Goal: Communication & Community: Answer question/provide support

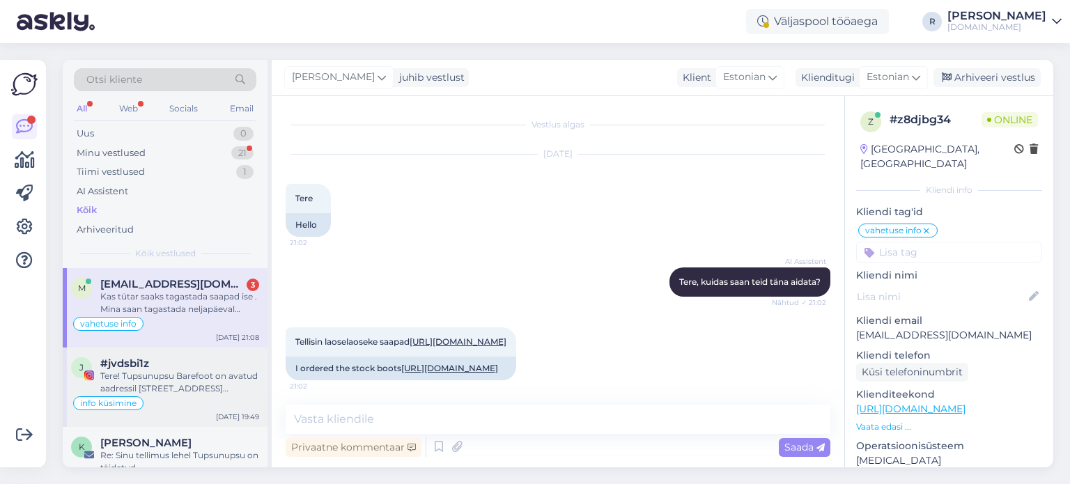
scroll to position [744, 0]
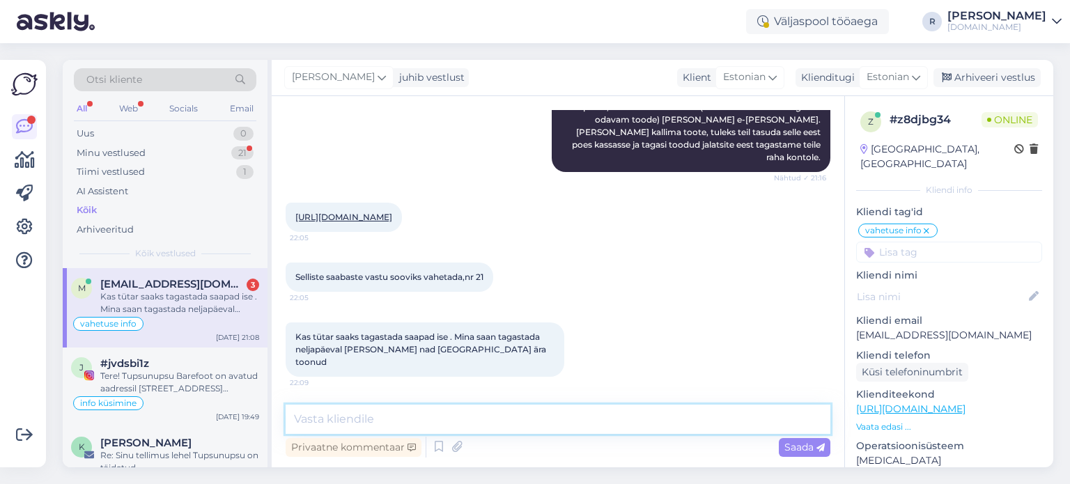
click at [513, 414] on textarea at bounding box center [558, 419] width 545 height 29
type textarea "Tütar tagastaks siis postiga?"
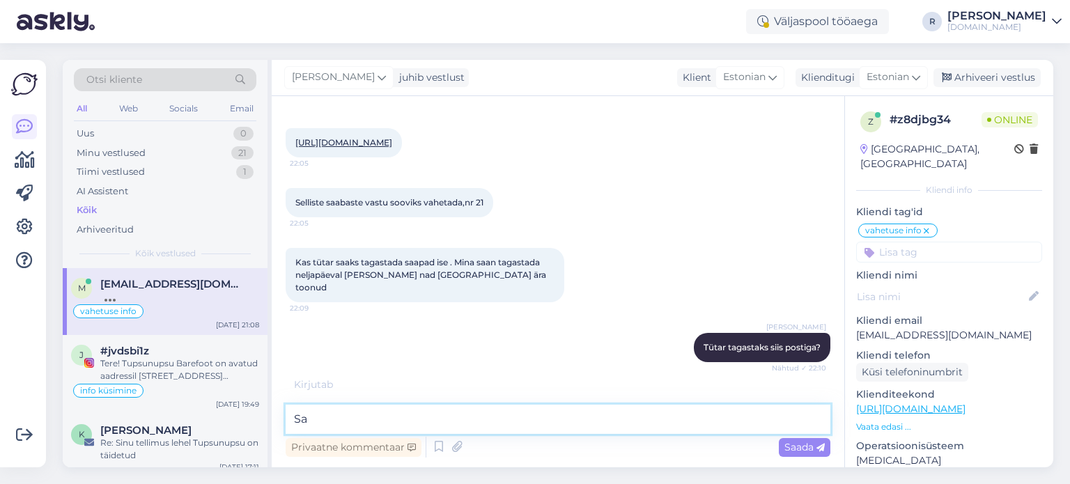
type textarea "S"
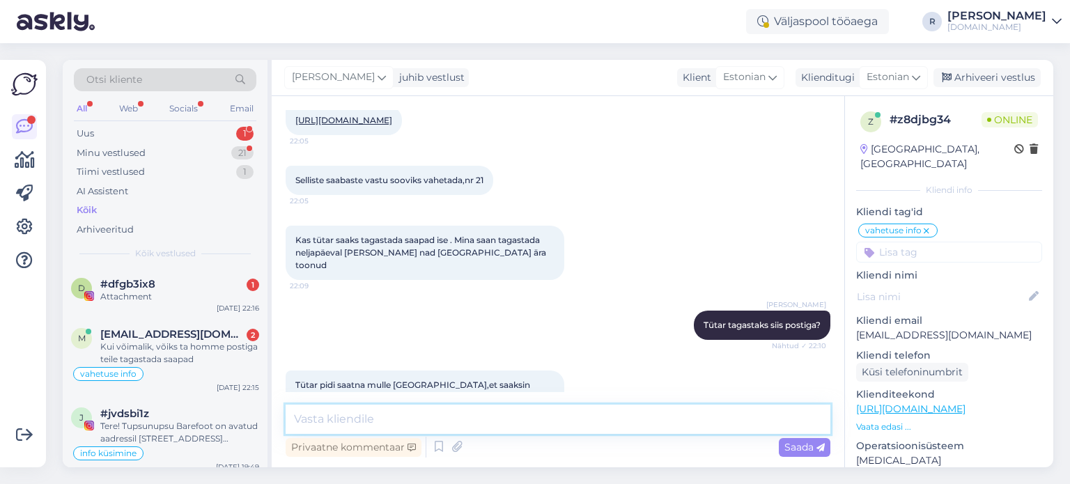
scroll to position [986, 0]
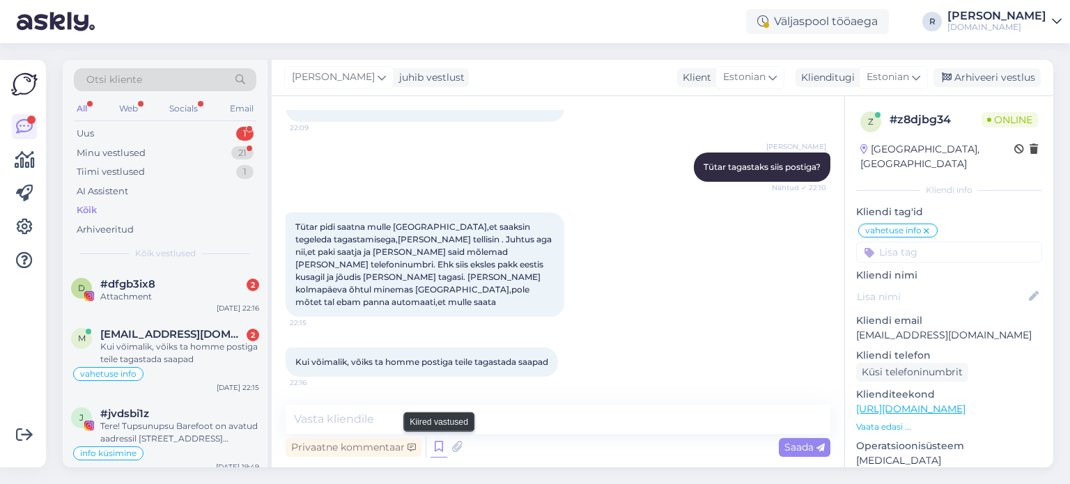
click at [438, 456] on icon at bounding box center [438, 447] width 17 height 21
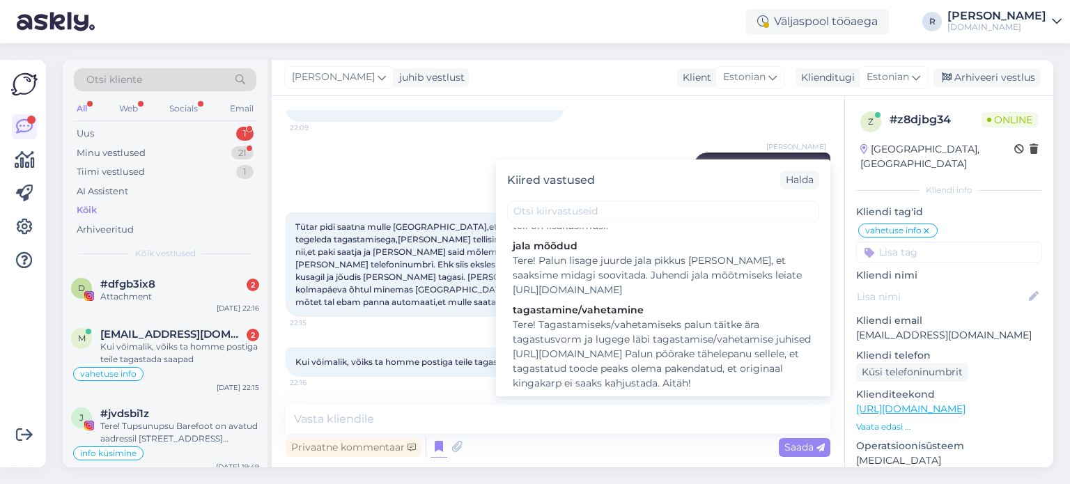
scroll to position [239, 0]
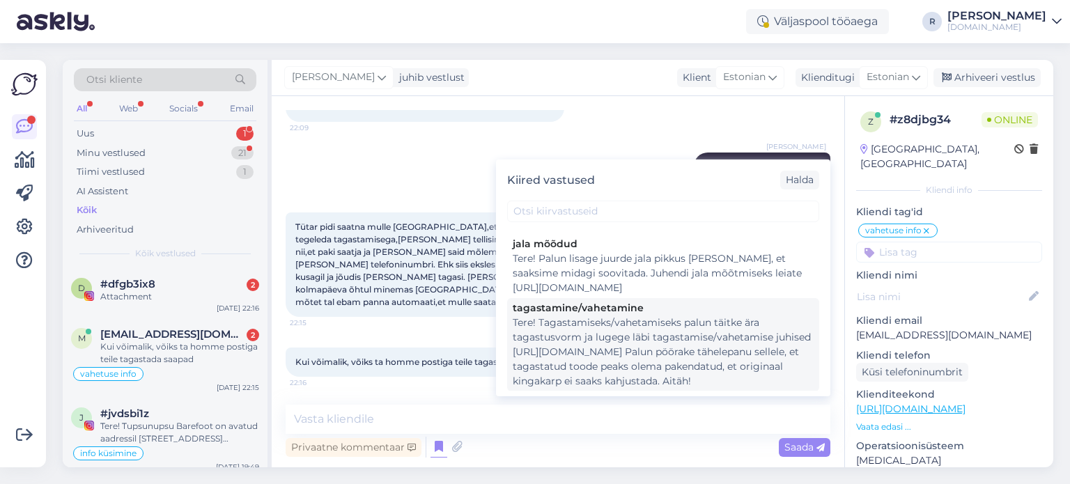
click at [653, 319] on div "Tere! Tagastamiseks/vahetamiseks palun täitke ära tagastusvorm ja lugege läbi t…" at bounding box center [663, 351] width 301 height 73
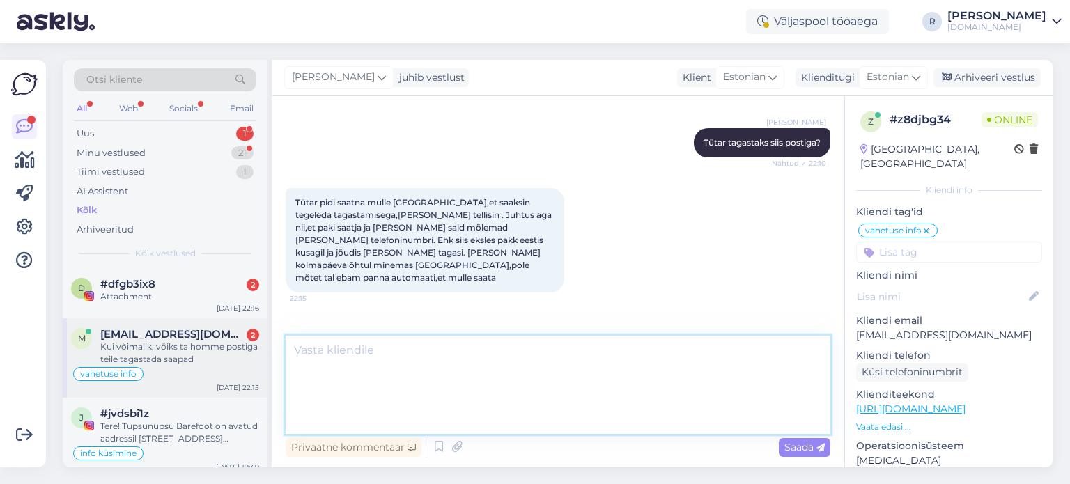
drag, startPoint x: 322, startPoint y: 348, endPoint x: 262, endPoint y: 349, distance: 59.9
click at [262, 349] on div "Otsi kliente All Web Socials Email Uus 1 Minu vestlused 21 Tiimi vestlused 1 AI…" at bounding box center [558, 263] width 990 height 407
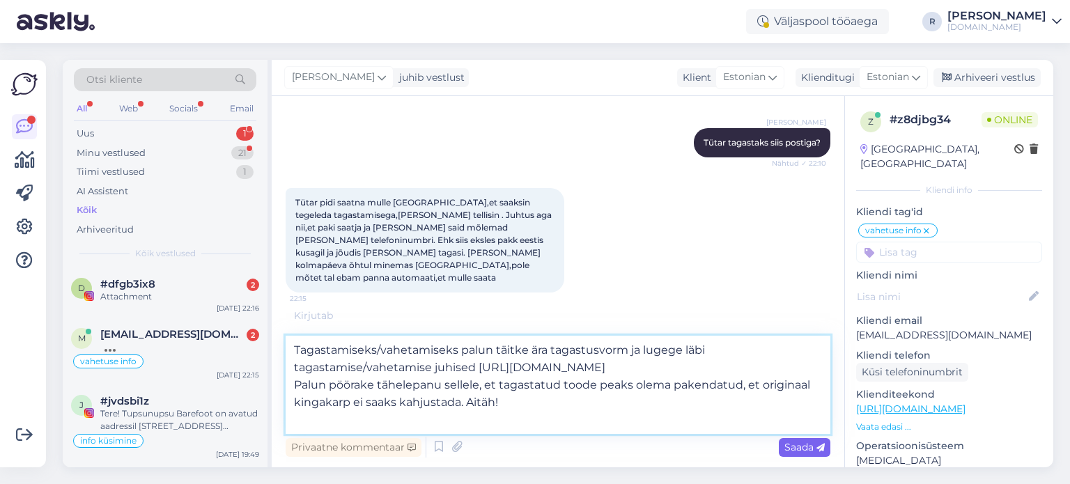
type textarea "Tagastamiseks/vahetamiseks palun täitke ära tagastusvorm ja lugege läbi tagasta…"
click at [797, 444] on span "Saada" at bounding box center [804, 447] width 40 height 13
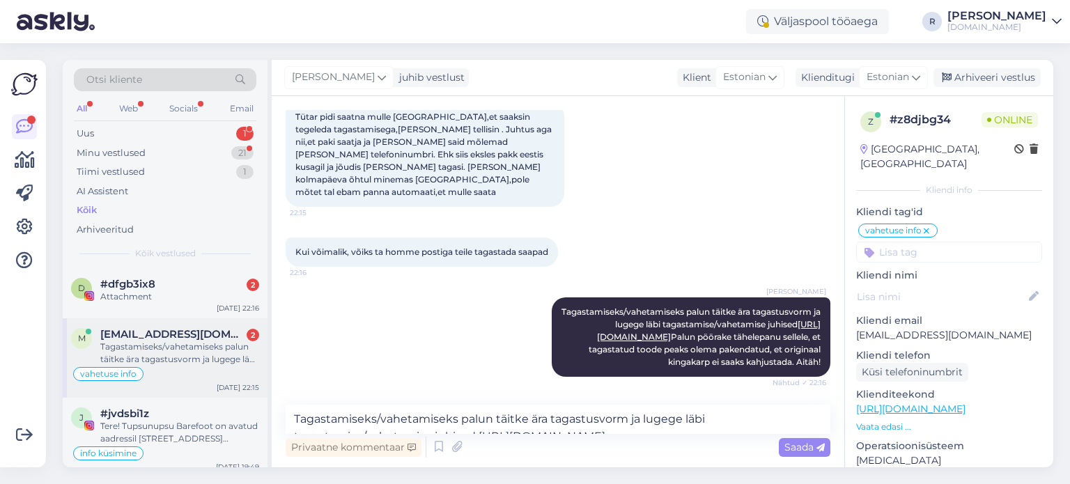
click at [173, 349] on div "Tagastamiseks/vahetamiseks palun täitke ära tagastusvorm ja lugege läbi tagasta…" at bounding box center [179, 353] width 159 height 25
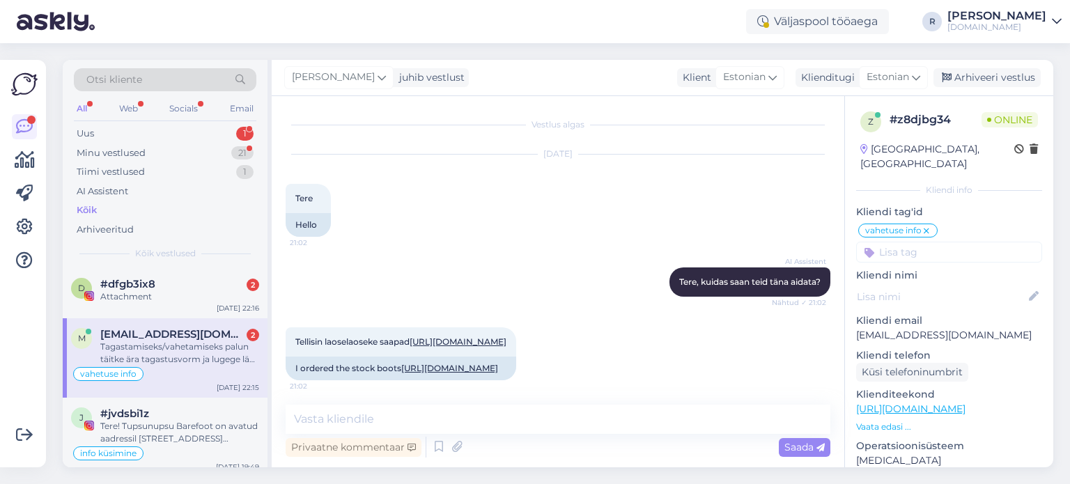
scroll to position [1086, 0]
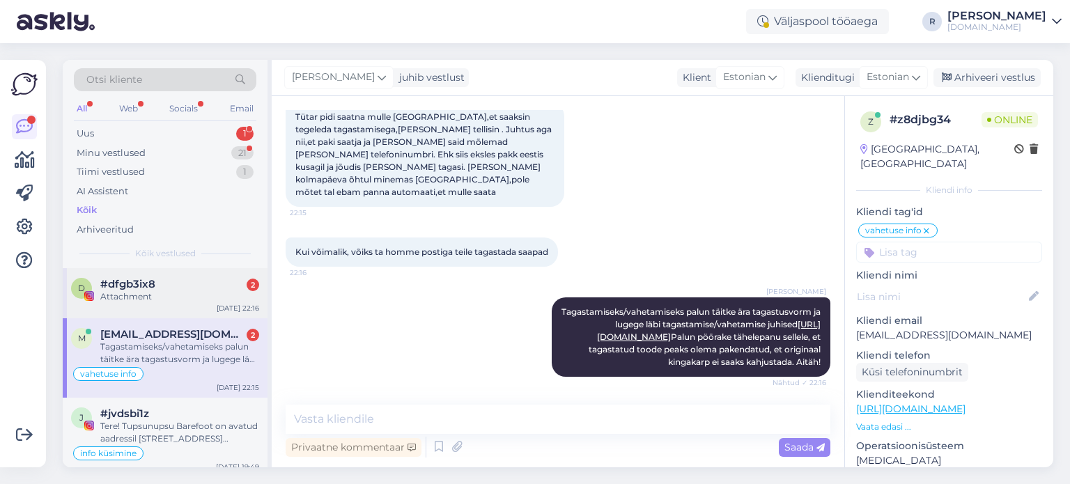
click at [139, 295] on div "Attachment" at bounding box center [179, 296] width 159 height 13
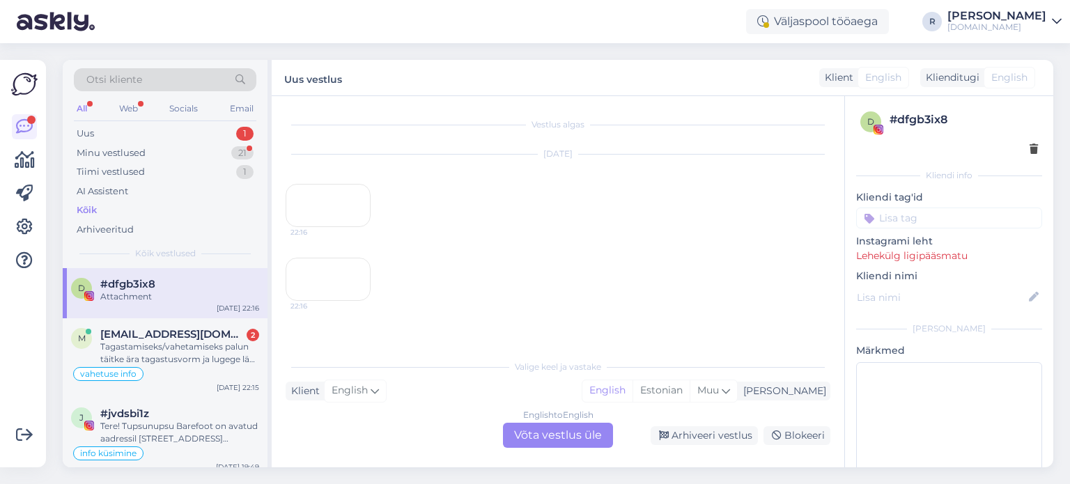
scroll to position [29, 0]
click at [150, 341] on div "Tagastamiseks/vahetamiseks palun täitke ära tagastusvorm ja lugege läbi tagasta…" at bounding box center [179, 353] width 159 height 25
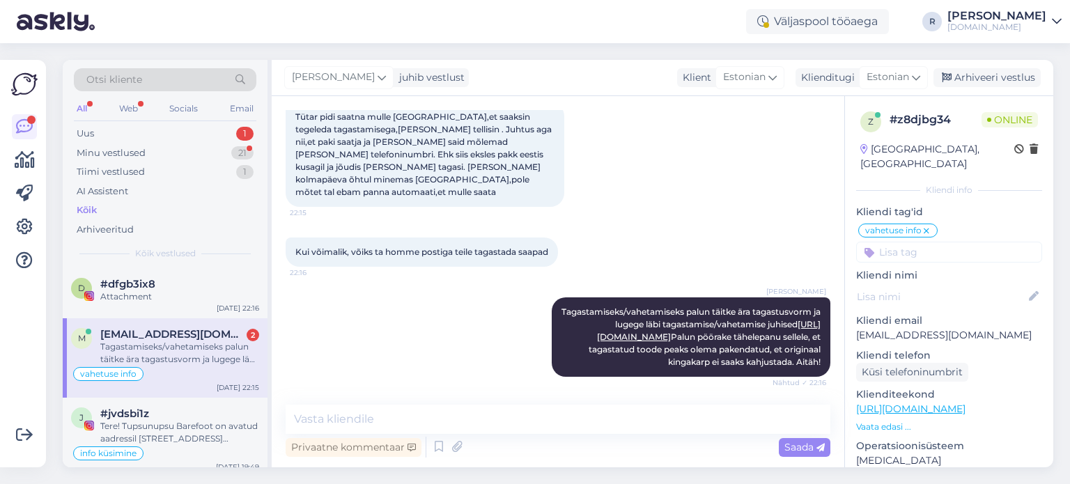
click at [77, 108] on div "All" at bounding box center [82, 109] width 16 height 18
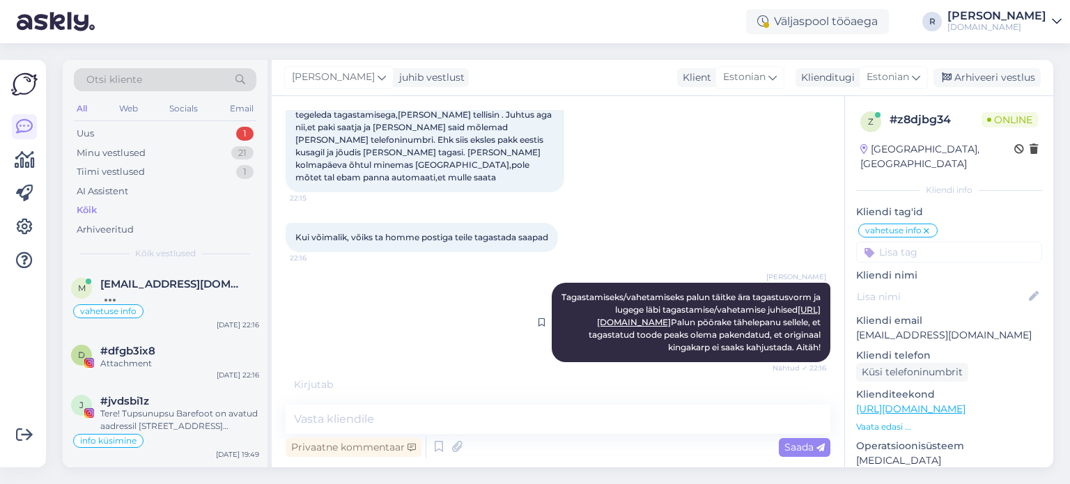
scroll to position [1123, 0]
click at [141, 132] on div "Uus 1" at bounding box center [165, 134] width 182 height 20
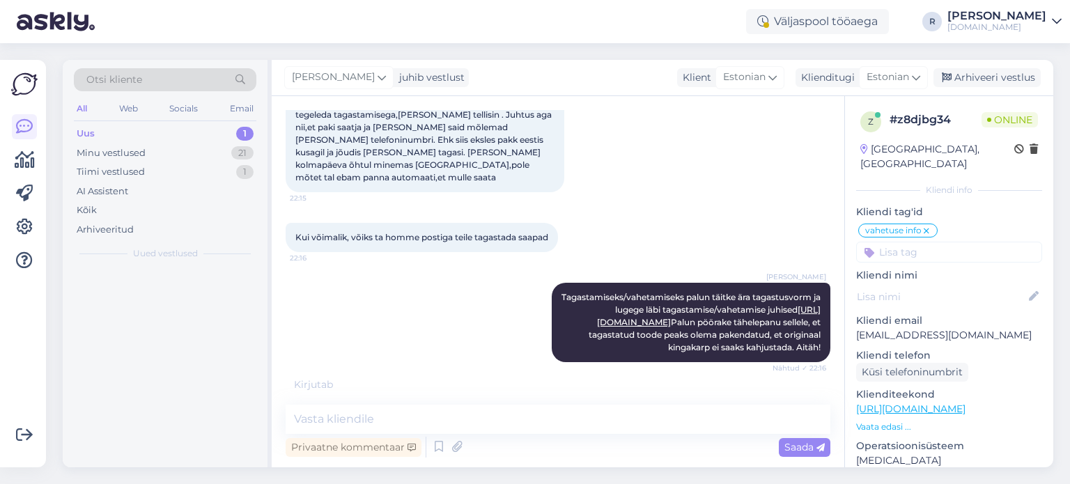
scroll to position [1109, 0]
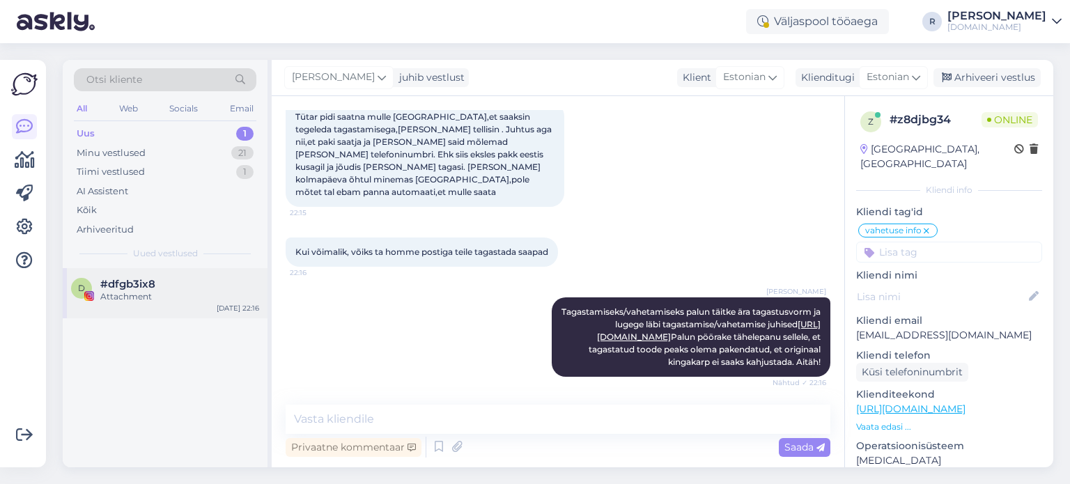
click at [169, 299] on div "Attachment" at bounding box center [179, 296] width 159 height 13
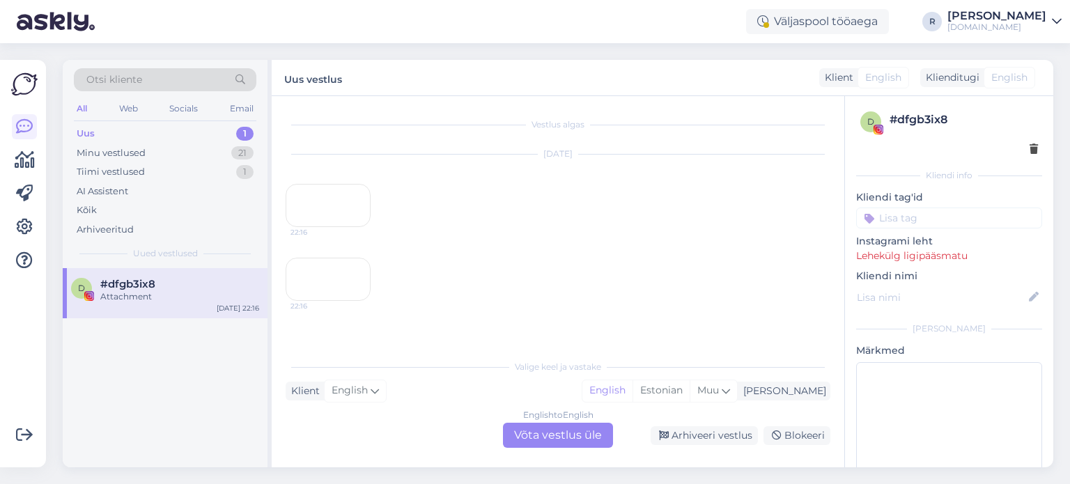
click at [582, 434] on div "English to English Võta vestlus üle" at bounding box center [558, 435] width 110 height 25
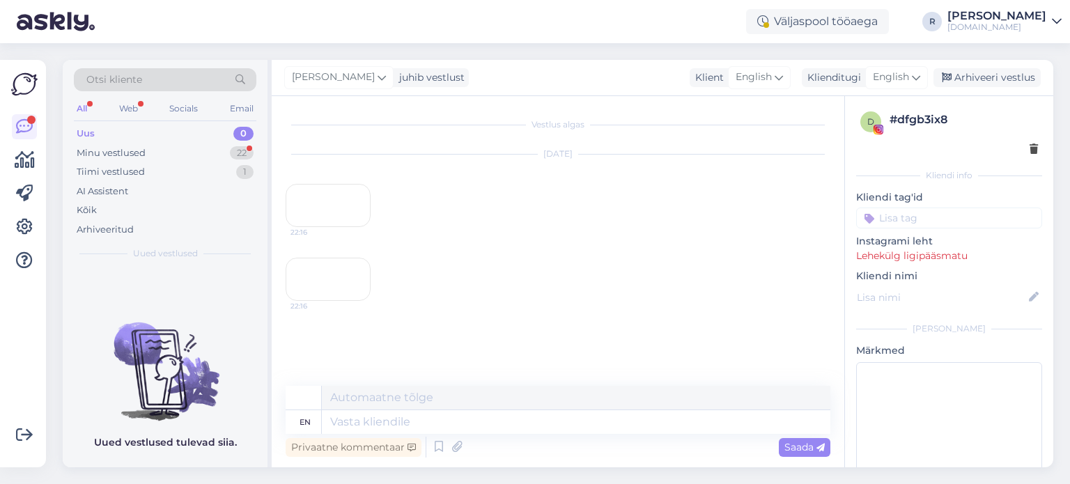
click at [89, 109] on div "All" at bounding box center [82, 109] width 16 height 18
click at [92, 220] on div "Arhiveeritud" at bounding box center [165, 230] width 182 height 20
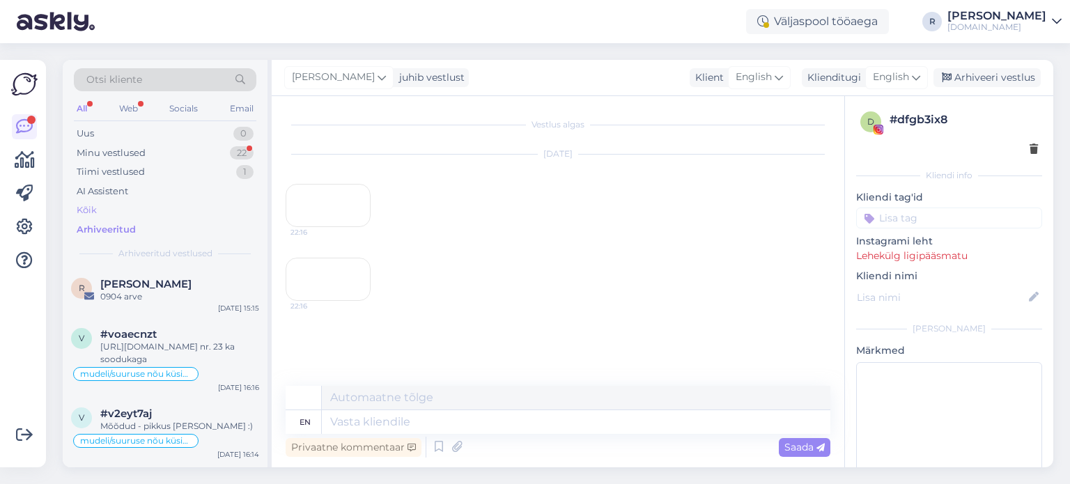
click at [92, 214] on div "Kõik" at bounding box center [87, 210] width 20 height 14
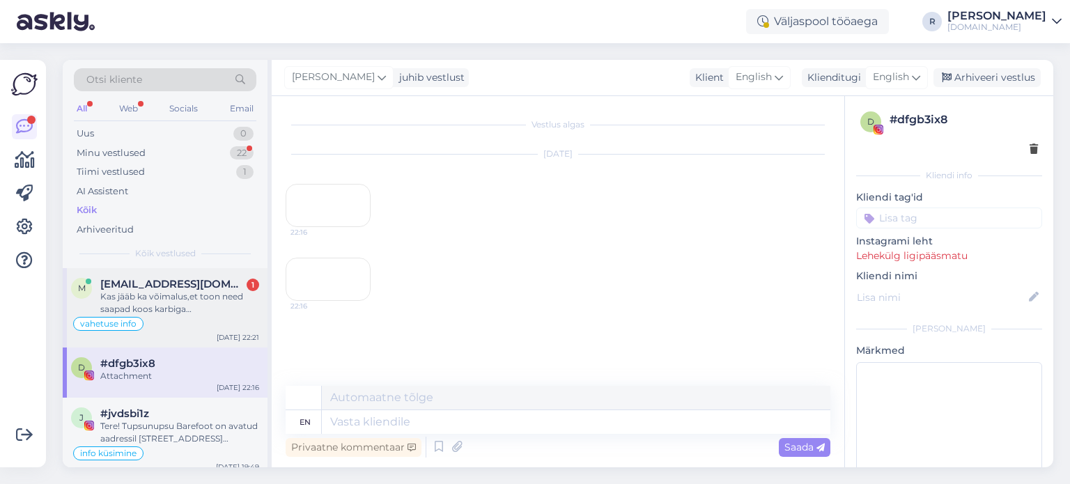
click at [172, 309] on div "Kas jääb ka võimalus,et toon need saapad koos karbiga neljapäevalTartus [PERSON…" at bounding box center [179, 302] width 159 height 25
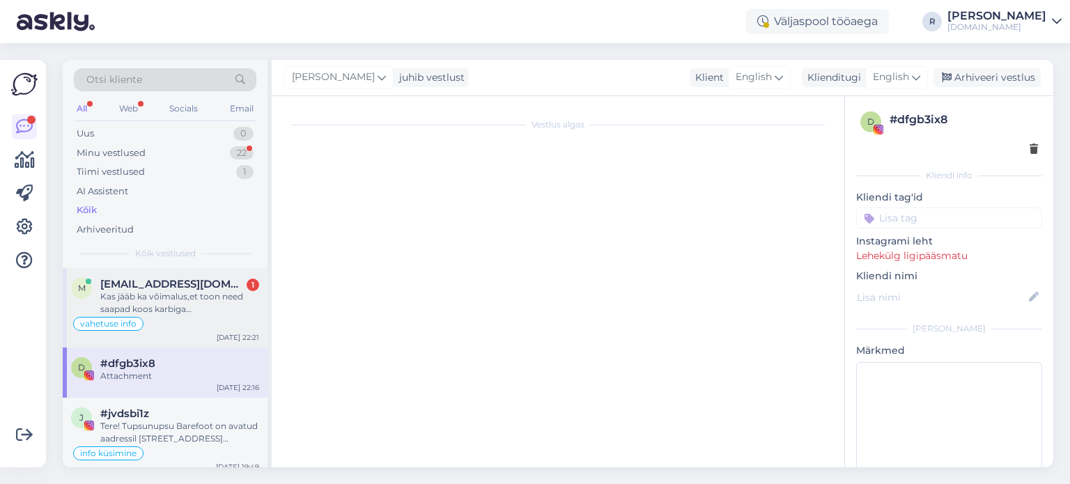
scroll to position [1181, 0]
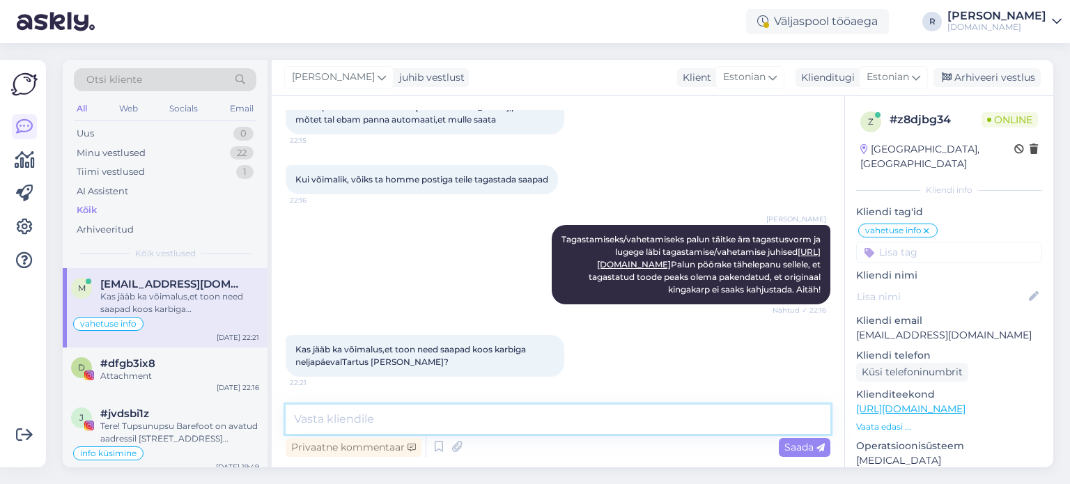
click at [423, 415] on textarea at bounding box center [558, 419] width 545 height 29
type textarea "Kas te soovite vahetada või tagastada?"
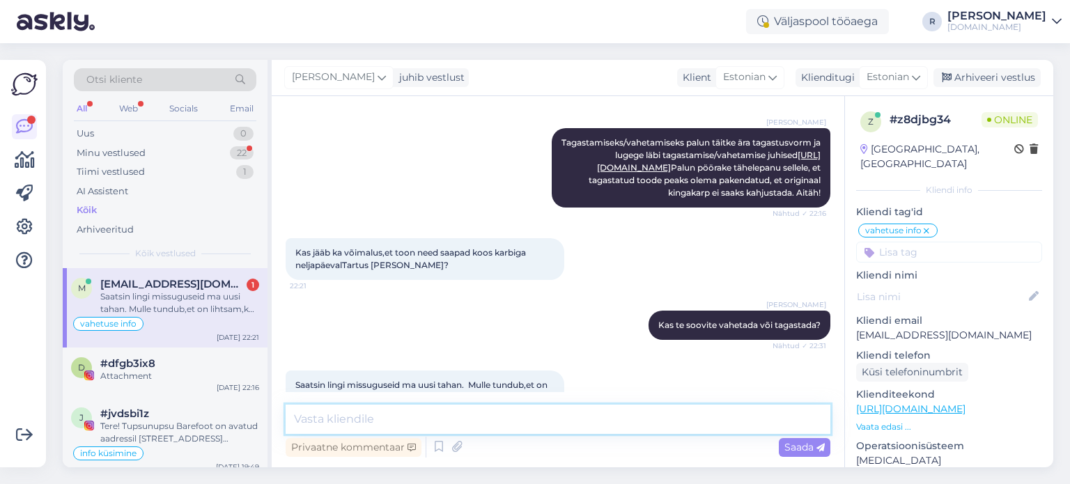
scroll to position [1314, 0]
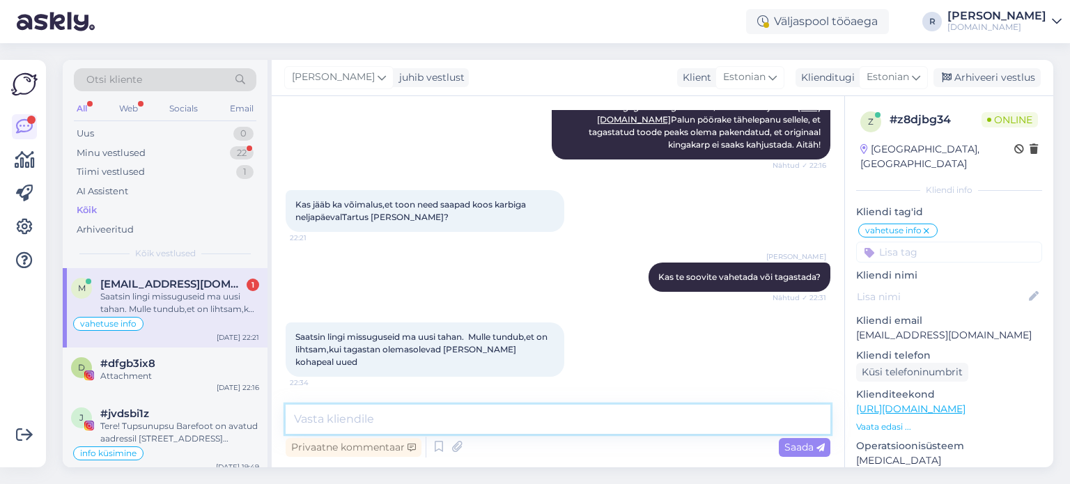
click at [344, 421] on textarea at bounding box center [558, 419] width 545 height 29
type textarea "Jah, saate siis [PERSON_NAME] teha neljapäeval."
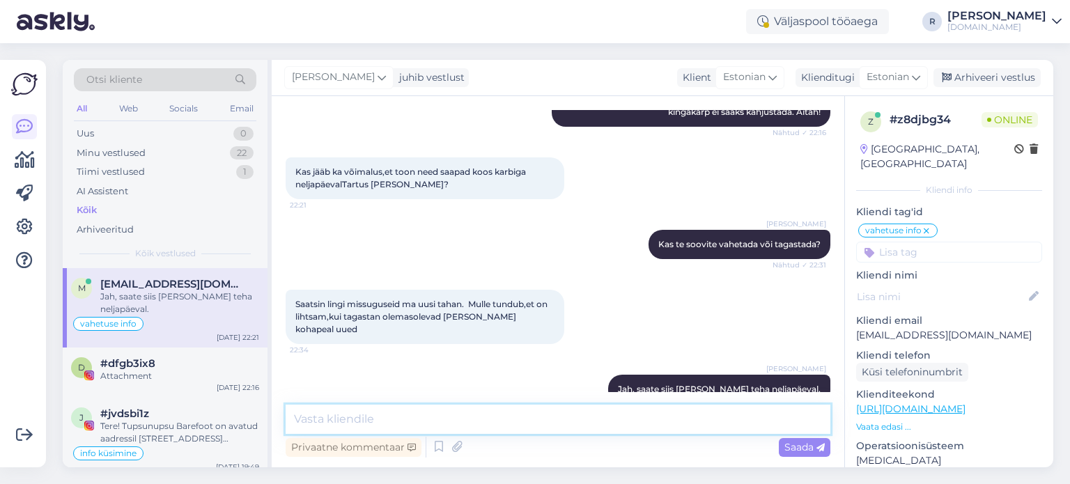
scroll to position [1373, 0]
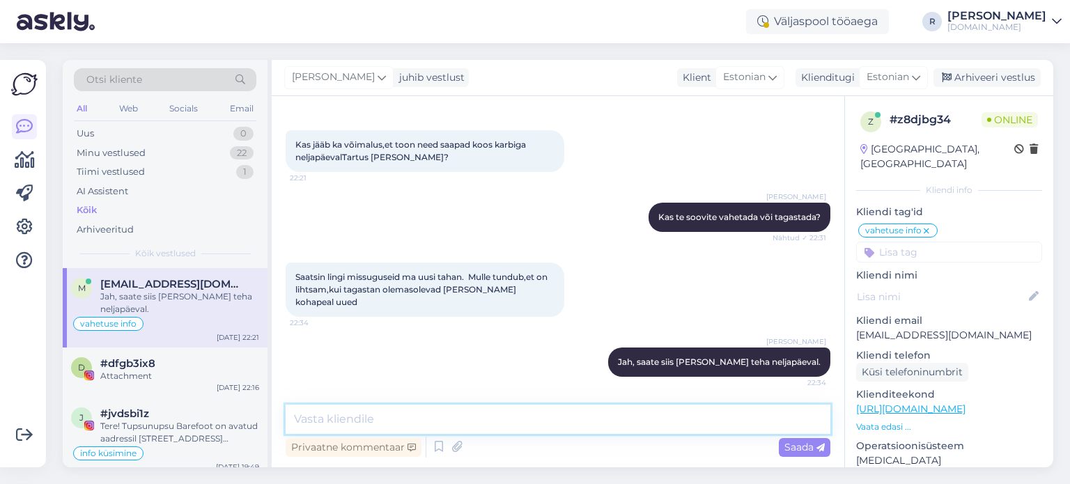
click at [424, 416] on textarea at bounding box center [558, 419] width 545 height 29
type textarea "Nägin ainult, millised te tellisite. Aga uute linki ei näinud"
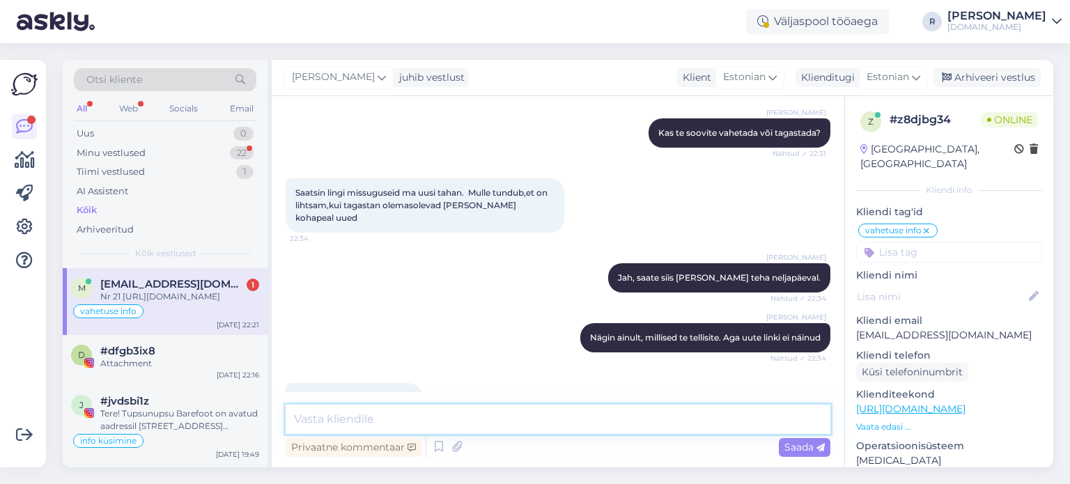
scroll to position [1518, 0]
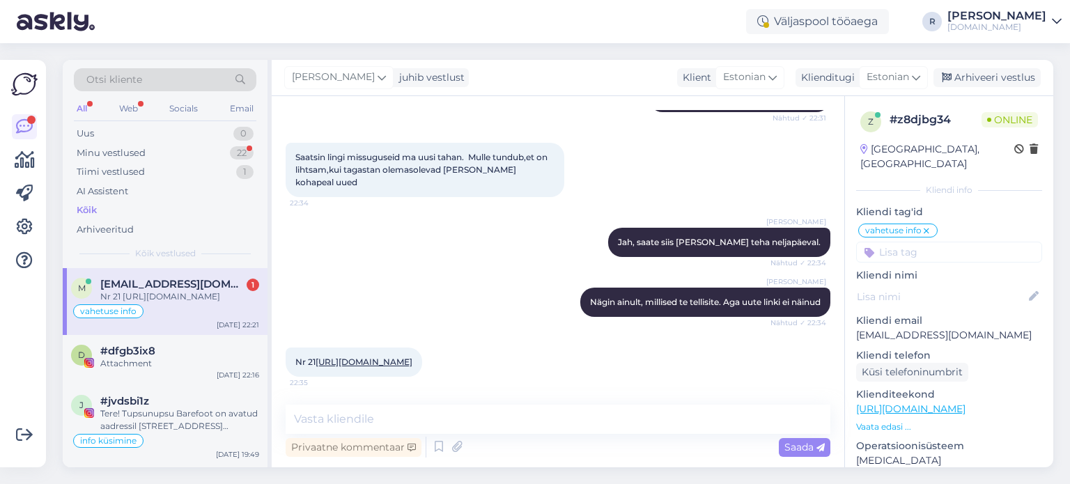
click at [412, 357] on link "[URL][DOMAIN_NAME]" at bounding box center [363, 362] width 97 height 10
click at [388, 417] on textarea at bounding box center [558, 419] width 545 height 29
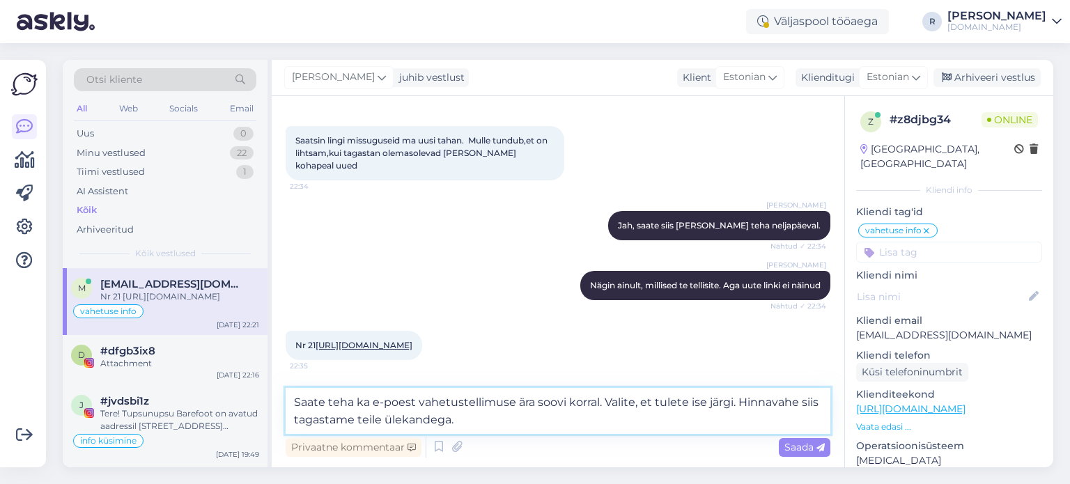
click at [598, 406] on textarea "Saate teha ka e-poest vahetustellimuse ära soovi korral. Valite, et tulete ise …" at bounding box center [558, 411] width 545 height 46
click at [802, 402] on textarea "Saate teha ka e-poest vahetustellimuse ära soovi korral juhiste järgi. Valite, …" at bounding box center [558, 411] width 545 height 46
type textarea "Saate teha ka e-poest vahetustellimuse ära soovi korral juhiste järgi. Valite, …"
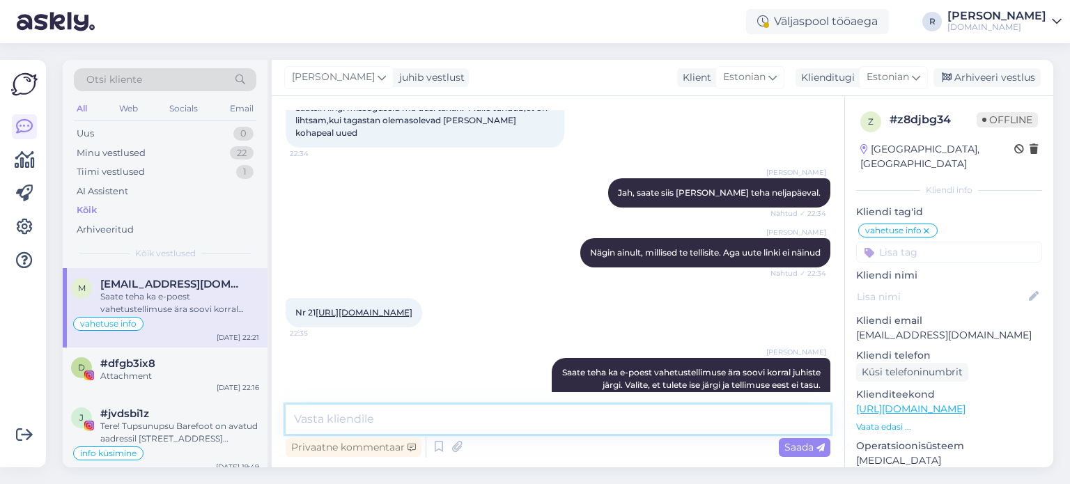
scroll to position [1603, 0]
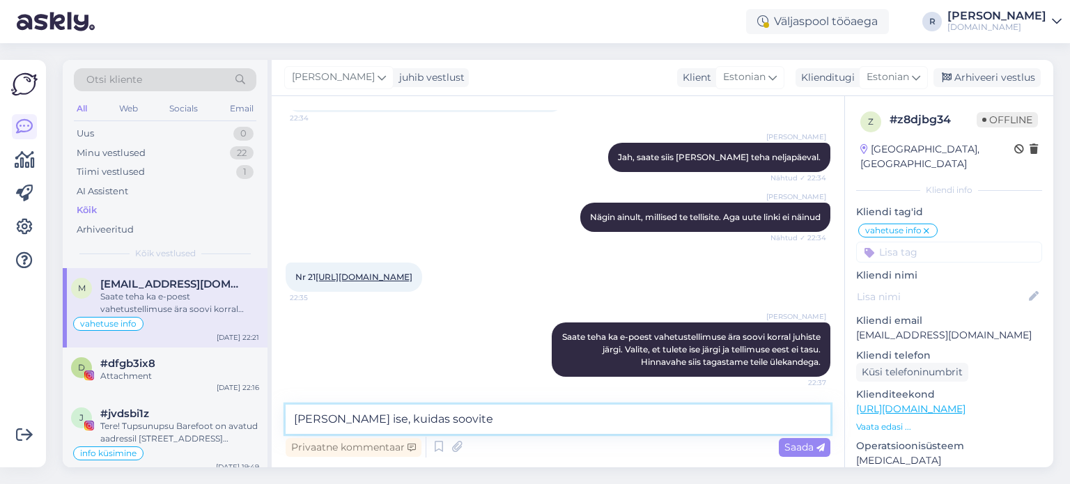
type textarea "[PERSON_NAME] ise, kuidas soovite."
